Goal: Navigation & Orientation: Find specific page/section

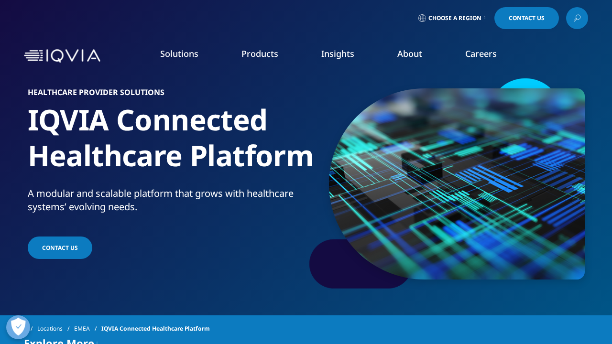
scroll to position [1888, 0]
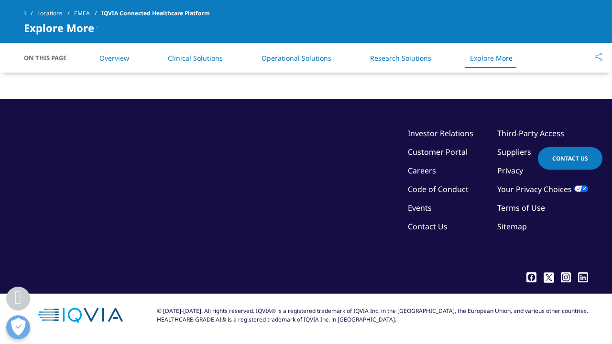
scroll to position [1888, 0]
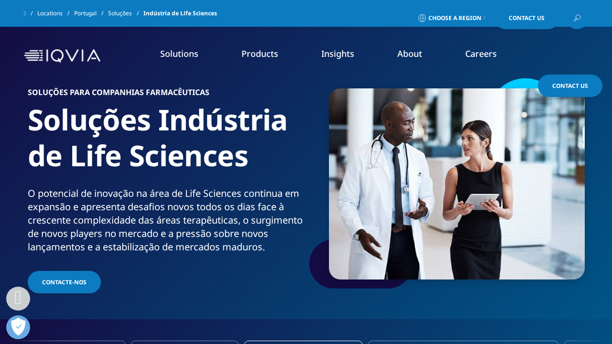
scroll to position [2749, 0]
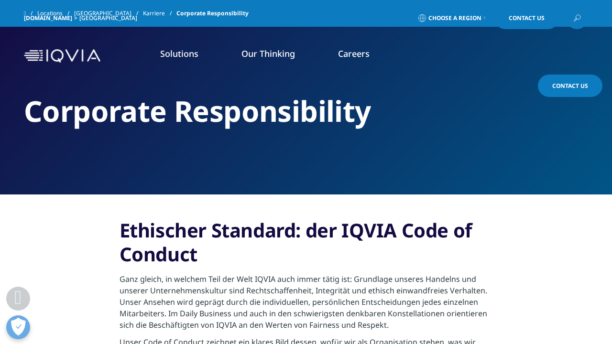
scroll to position [591, 0]
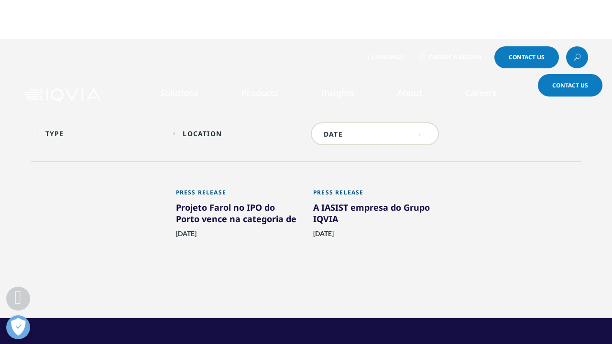
scroll to position [220, 0]
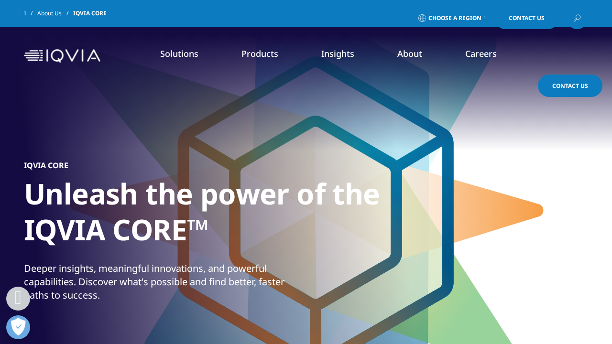
scroll to position [2442, 0]
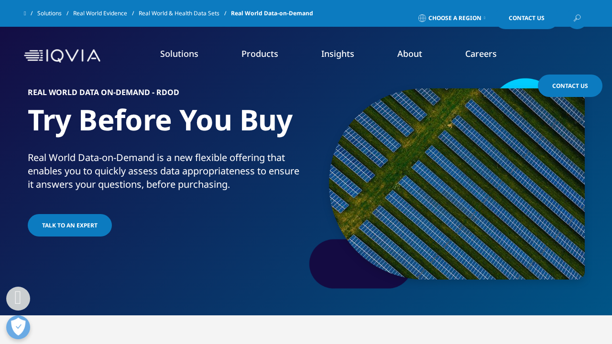
scroll to position [1363, 0]
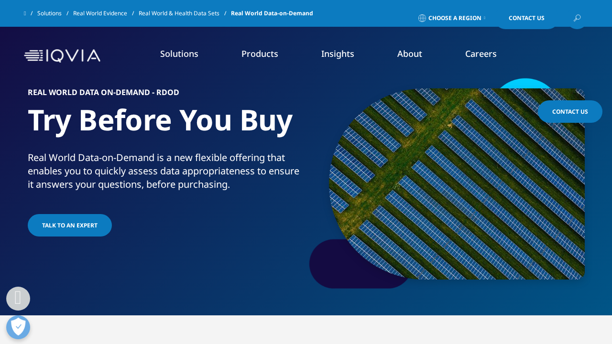
scroll to position [1337, 0]
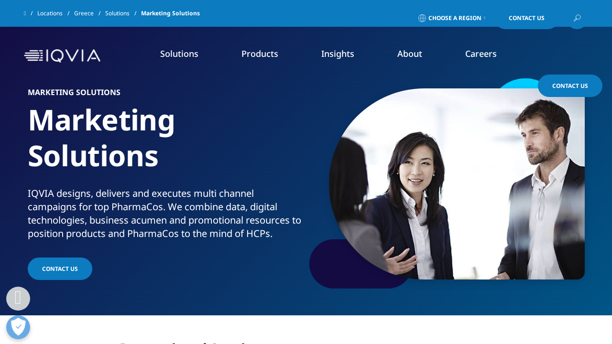
scroll to position [936, 0]
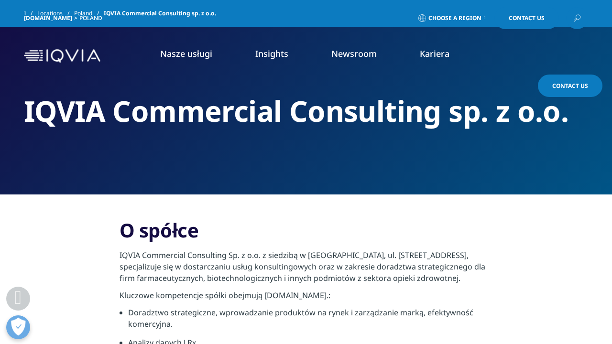
scroll to position [1331, 0]
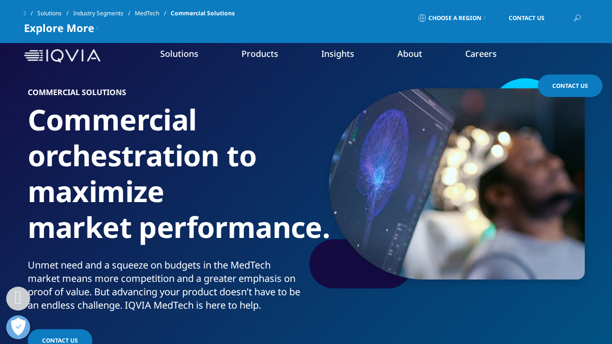
scroll to position [1812, 0]
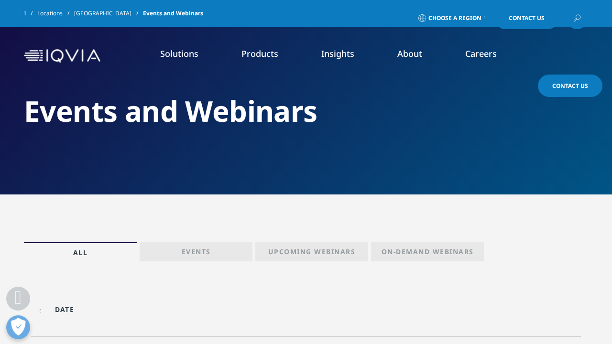
scroll to position [306, 0]
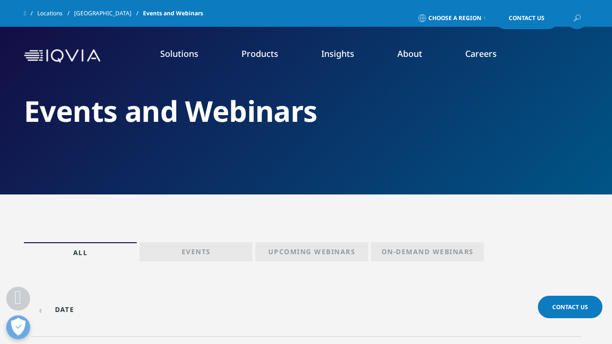
scroll to position [306, 0]
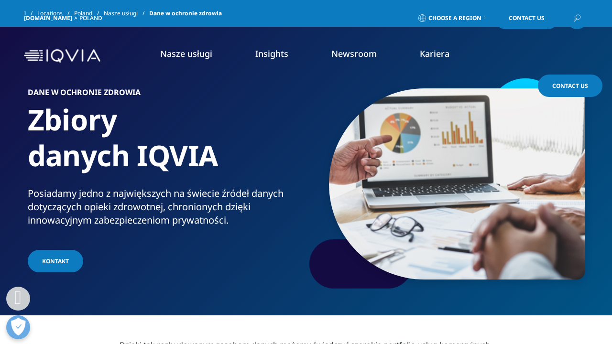
scroll to position [1331, 0]
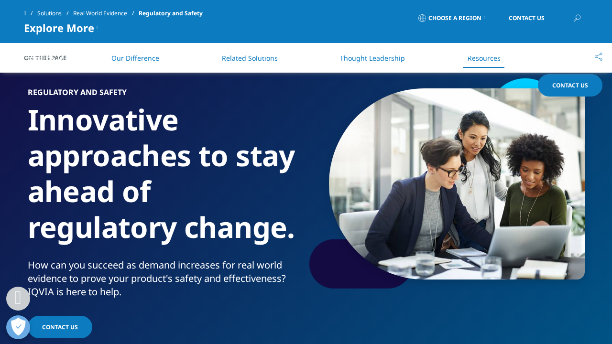
scroll to position [1714, 0]
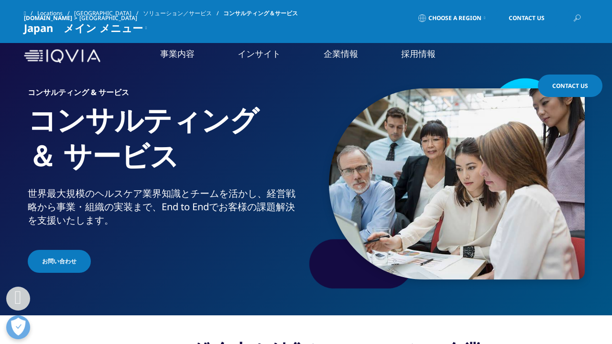
scroll to position [1602, 0]
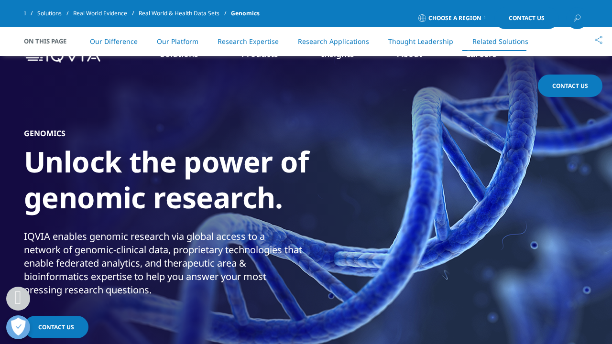
scroll to position [2660, 0]
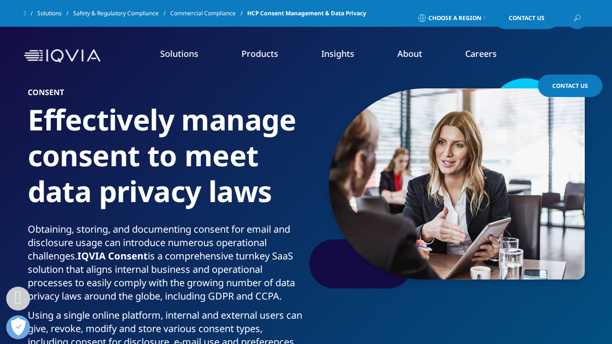
scroll to position [2198, 0]
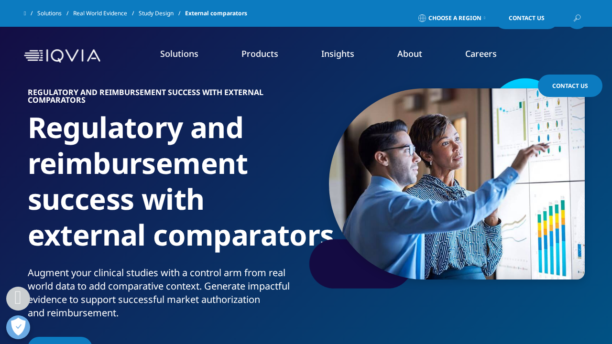
scroll to position [1743, 0]
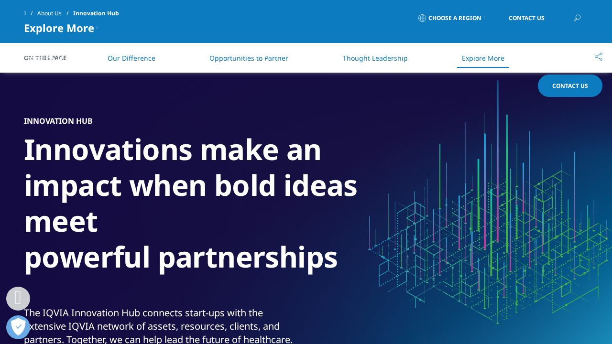
scroll to position [1696, 0]
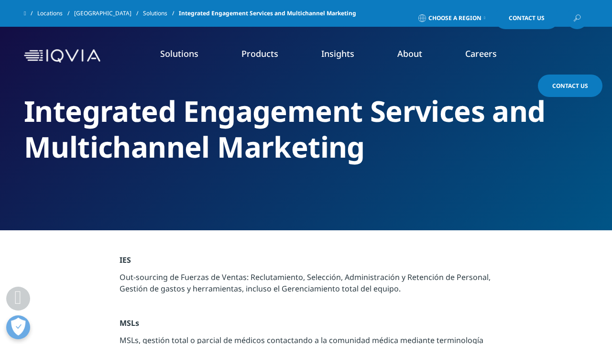
scroll to position [550, 0]
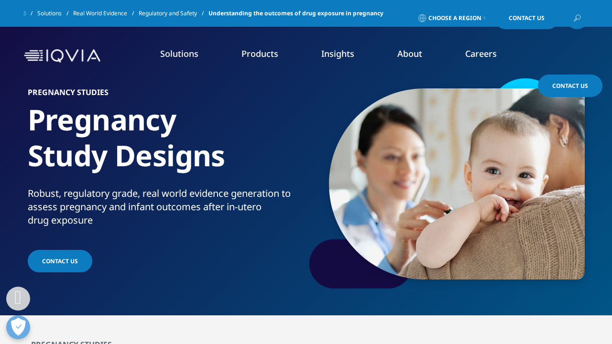
scroll to position [977, 0]
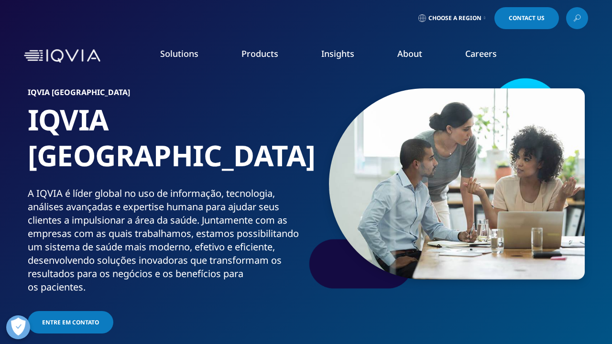
scroll to position [1016, 0]
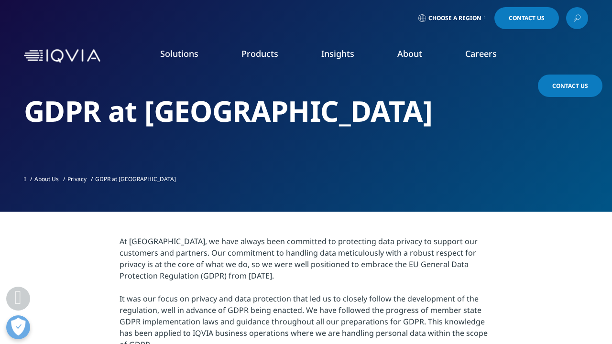
scroll to position [434, 0]
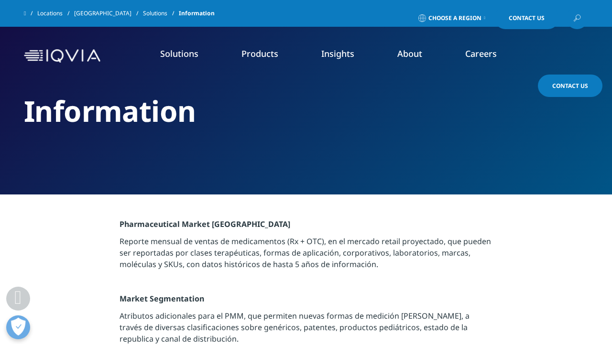
scroll to position [1461, 0]
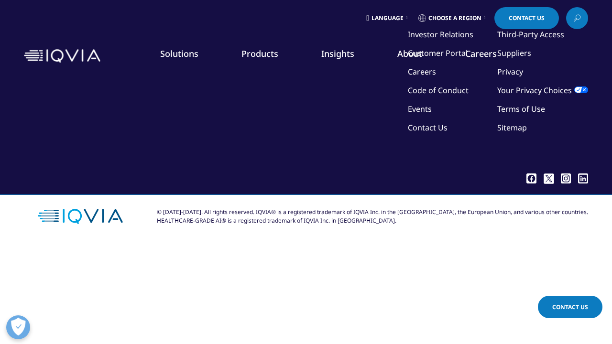
scroll to position [26, 0]
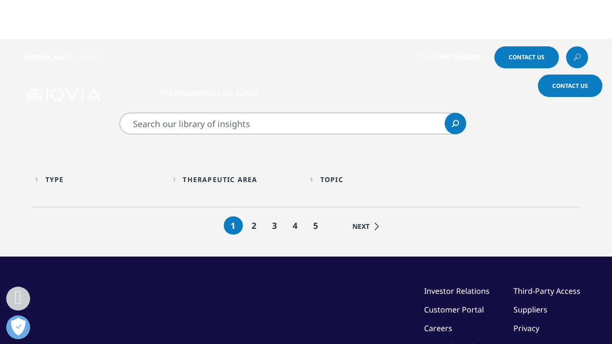
scroll to position [158, 0]
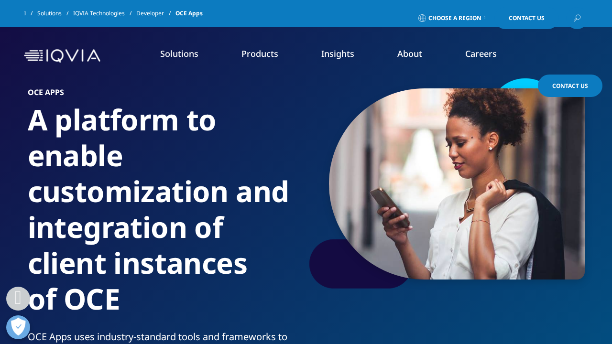
scroll to position [1603, 0]
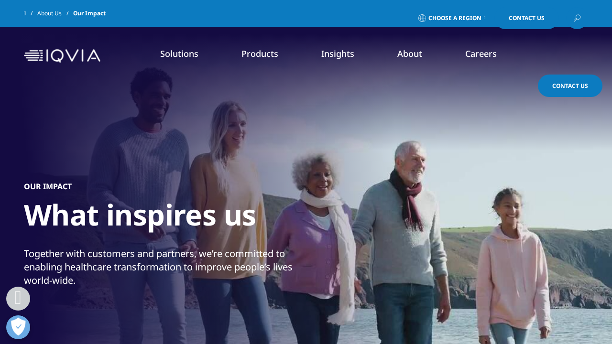
scroll to position [2252, 0]
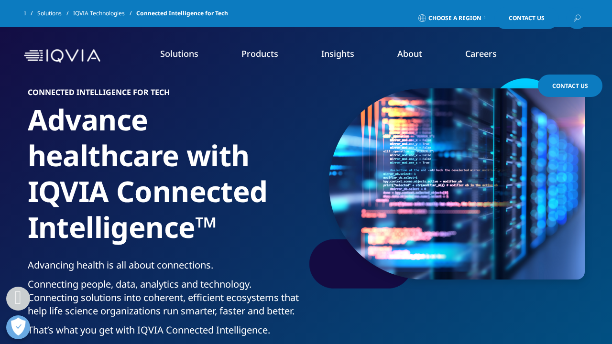
scroll to position [3306, 0]
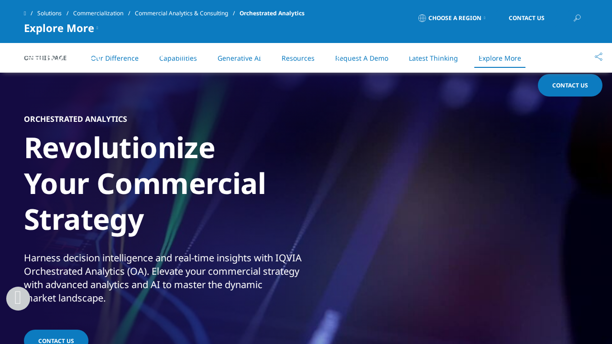
scroll to position [5258, 0]
